Goal: Task Accomplishment & Management: Use online tool/utility

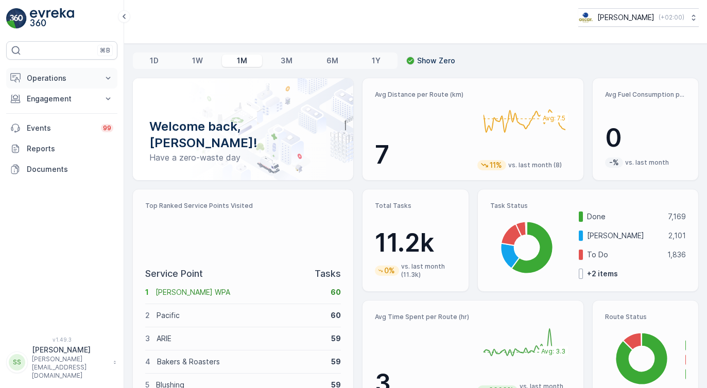
click at [53, 75] on p "Operations" at bounding box center [62, 78] width 70 height 10
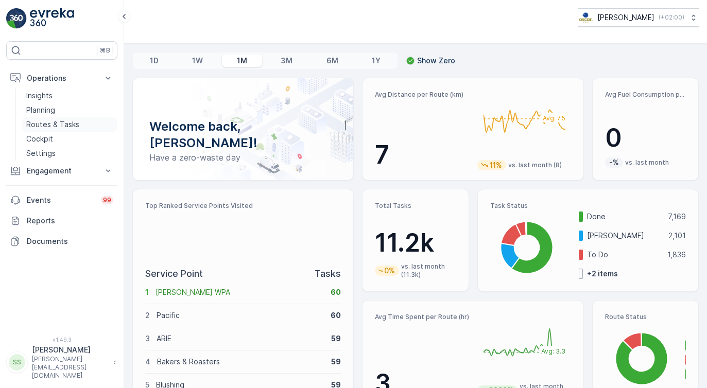
click at [49, 125] on p "Routes & Tasks" at bounding box center [52, 124] width 53 height 10
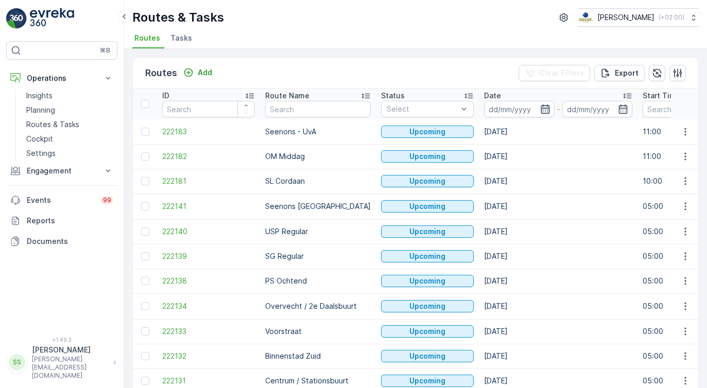
click at [540, 111] on icon "button" at bounding box center [545, 109] width 10 height 10
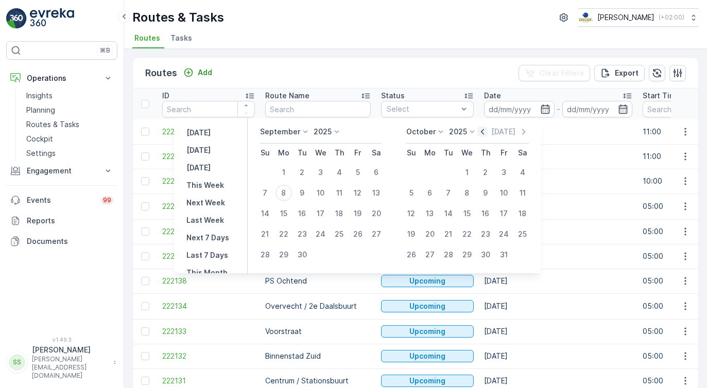
click at [484, 132] on icon "button" at bounding box center [482, 132] width 10 height 10
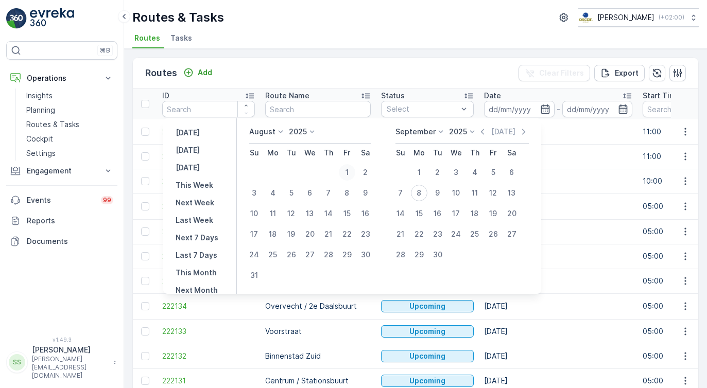
click at [353, 174] on div "1" at bounding box center [347, 172] width 16 height 16
type input "[DATE]"
click at [263, 194] on div "3" at bounding box center [254, 193] width 16 height 16
type input "[DATE]"
click at [374, 171] on div "2" at bounding box center [365, 172] width 16 height 16
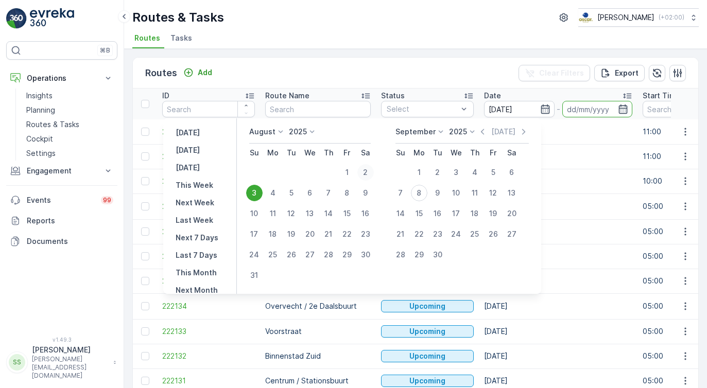
type input "[DATE]"
click at [593, 111] on div at bounding box center [597, 109] width 71 height 16
type input "[DATE]"
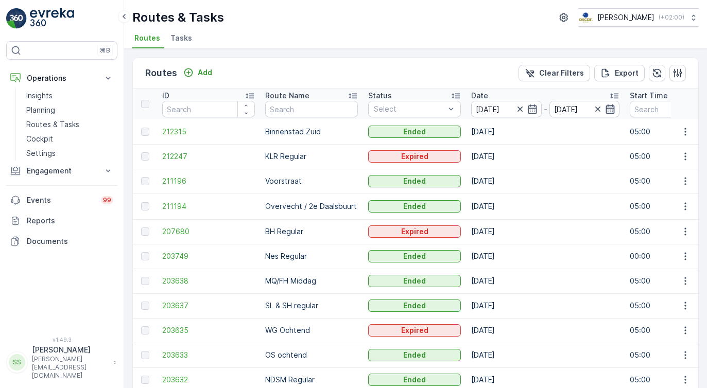
click at [612, 109] on icon "button" at bounding box center [610, 109] width 10 height 10
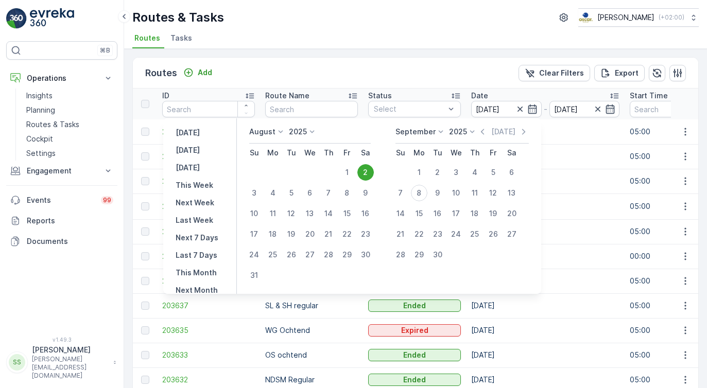
click at [263, 195] on div "3" at bounding box center [254, 193] width 16 height 16
type input "[DATE]"
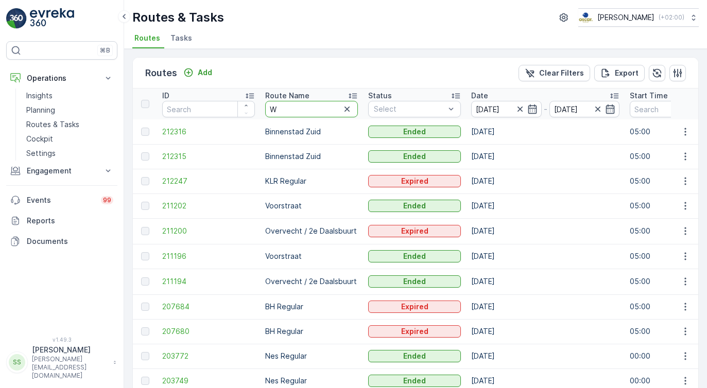
type input "WG"
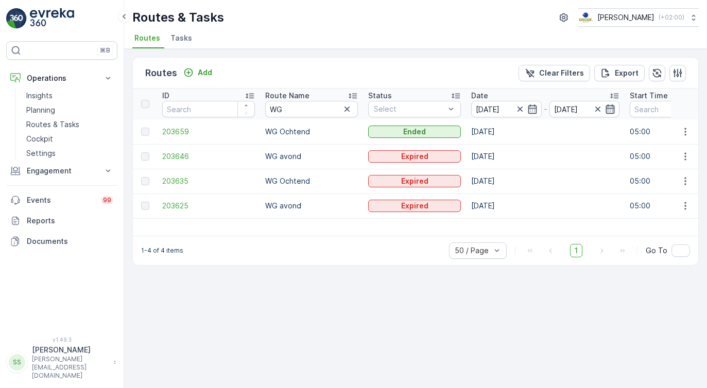
click at [608, 110] on icon "button" at bounding box center [610, 109] width 9 height 9
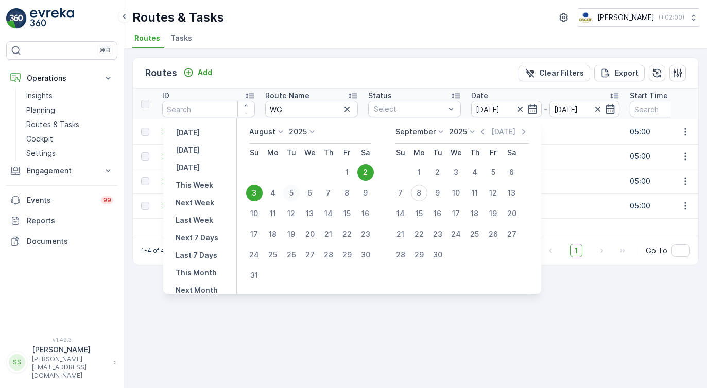
click at [300, 193] on div "5" at bounding box center [291, 193] width 16 height 16
type input "[DATE]"
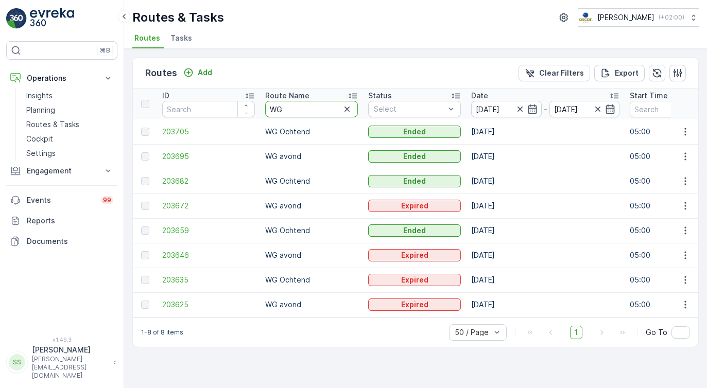
type input "[PERSON_NAME]"
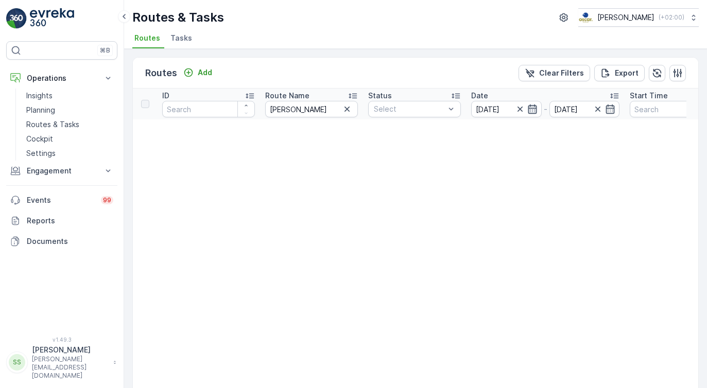
click at [530, 109] on icon "button" at bounding box center [532, 109] width 10 height 10
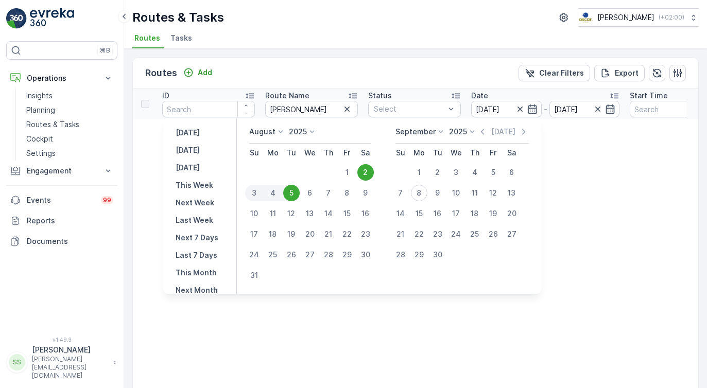
click at [333, 190] on div "7" at bounding box center [328, 193] width 16 height 16
type input "[DATE]"
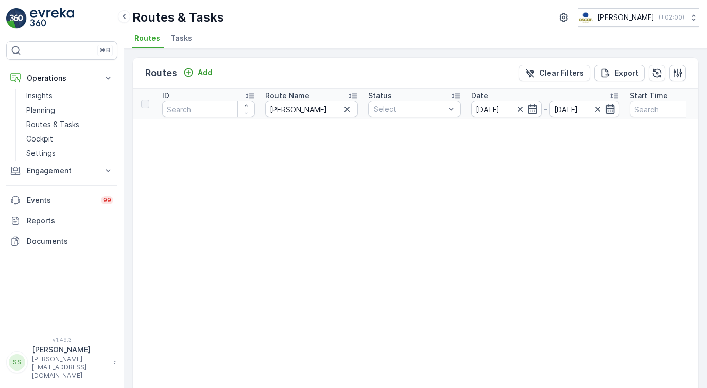
click at [612, 108] on icon "button" at bounding box center [610, 109] width 10 height 10
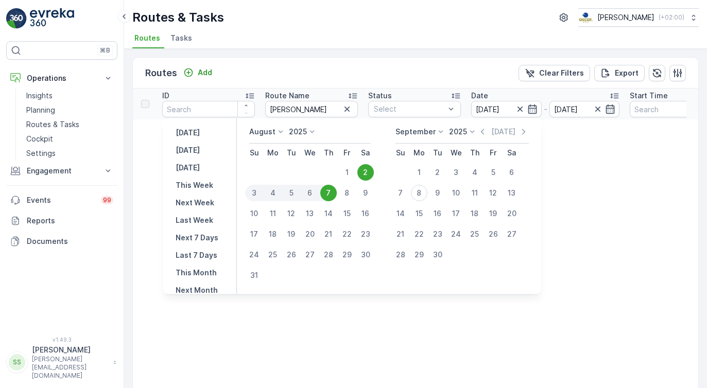
click at [263, 215] on div "10" at bounding box center [254, 213] width 16 height 16
type input "[DATE]"
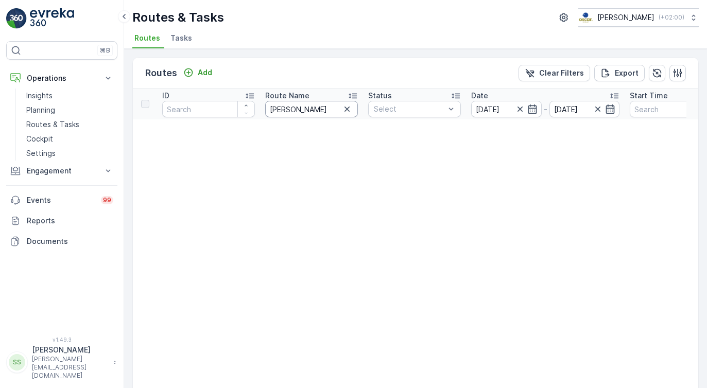
click at [305, 114] on input "[PERSON_NAME]" at bounding box center [311, 109] width 93 height 16
type input "bH"
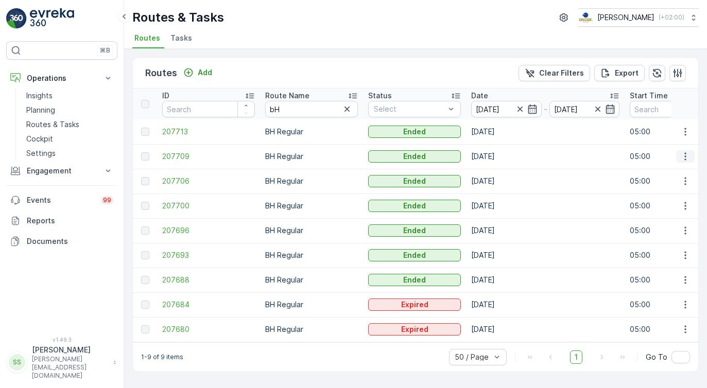
click at [687, 157] on icon "button" at bounding box center [685, 156] width 10 height 10
click at [674, 186] on span "View Route Tracking" at bounding box center [666, 186] width 71 height 10
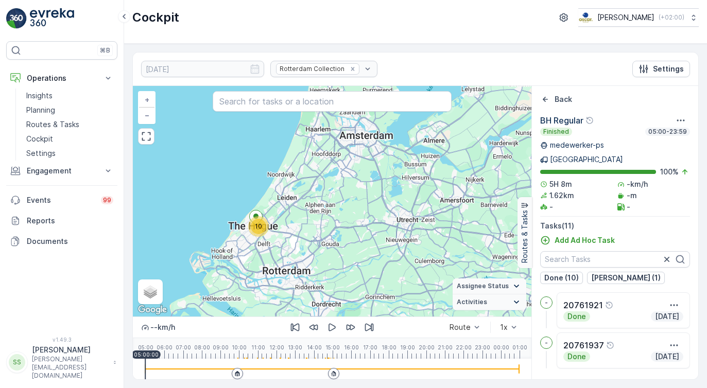
click at [238, 358] on div "-- km/h Route 1x 05:00 06:00 07:00 08:00 09:00 10:00 11:00 12:00 13:00 14:00 15…" at bounding box center [332, 348] width 399 height 63
click at [334, 358] on div "-- km/h Route 1x 05:00 06:00 07:00 08:00 09:00 10:00 11:00 12:00 13:00 14:00 15…" at bounding box center [332, 348] width 399 height 63
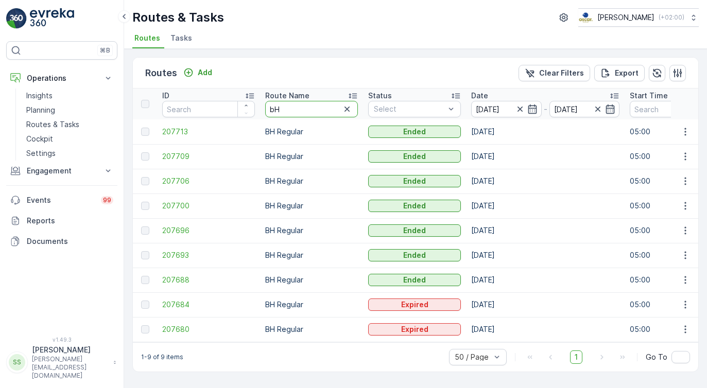
drag, startPoint x: 286, startPoint y: 110, endPoint x: 265, endPoint y: 106, distance: 21.4
click at [265, 106] on input "bH" at bounding box center [311, 109] width 93 height 16
type input "\"
type input "W"
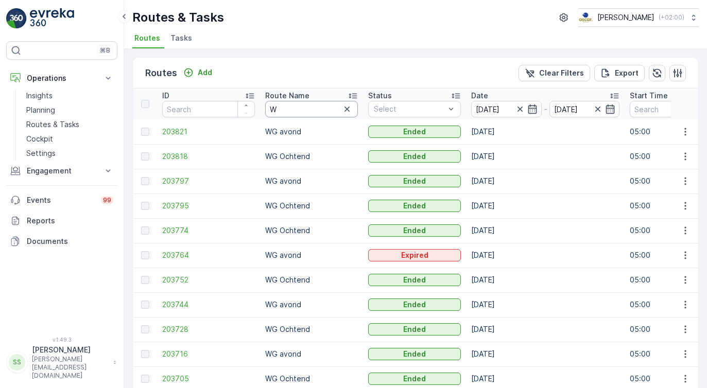
click at [323, 107] on input "W" at bounding box center [311, 109] width 93 height 16
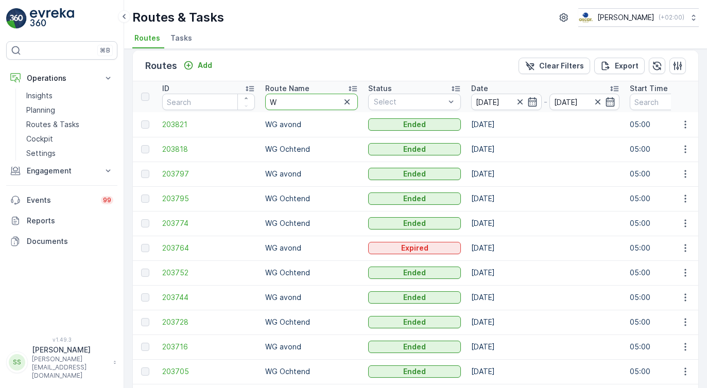
scroll to position [59, 0]
